Goal: Task Accomplishment & Management: Use online tool/utility

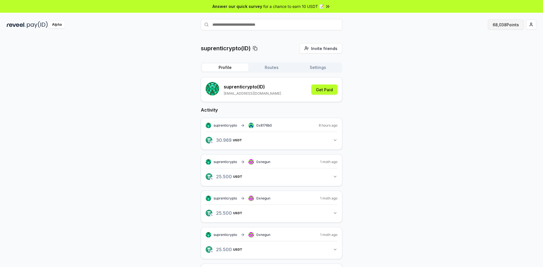
click at [506, 24] on button "68,038 Points" at bounding box center [506, 25] width 36 height 10
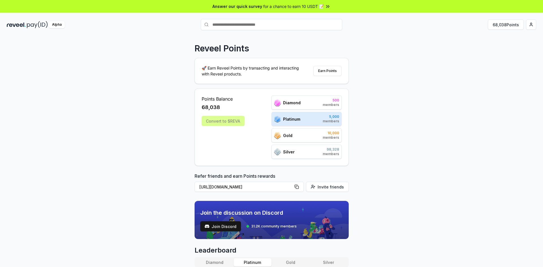
click at [226, 119] on div "Convert to $REVA" at bounding box center [223, 121] width 43 height 10
click at [226, 120] on div "Convert to $REVA" at bounding box center [223, 121] width 43 height 10
